Goal: Find specific page/section

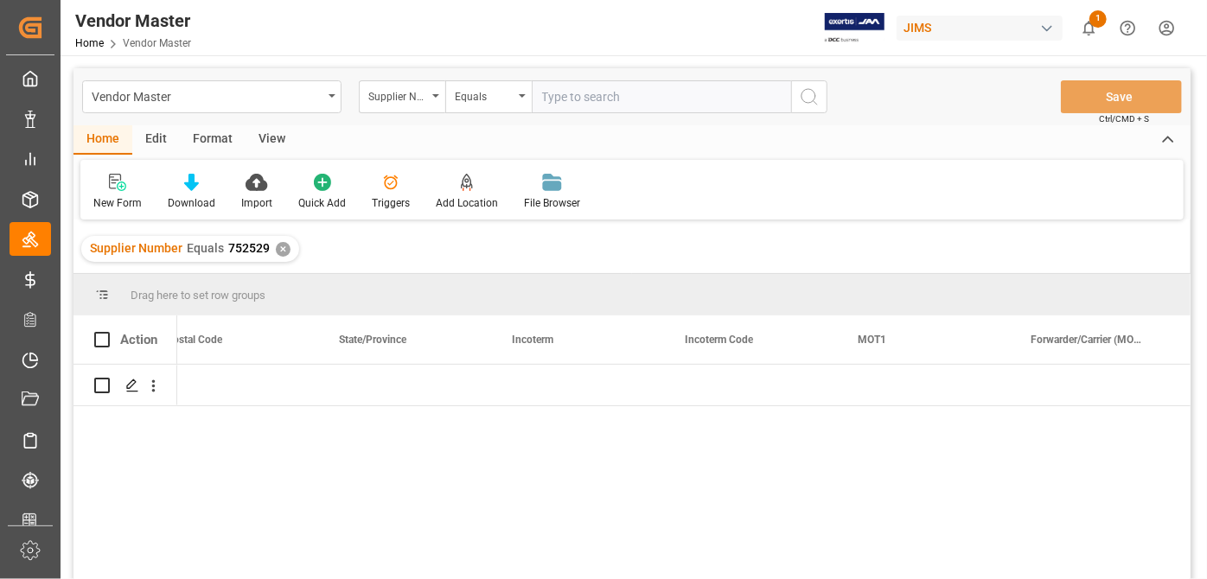
scroll to position [0, 4182]
